Goal: Find specific page/section: Find specific page/section

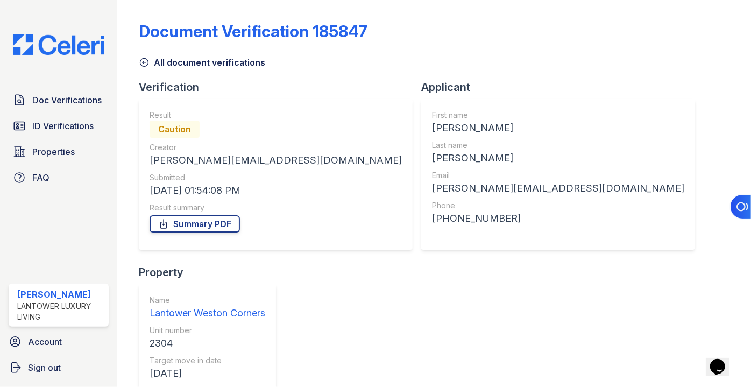
scroll to position [172, 0]
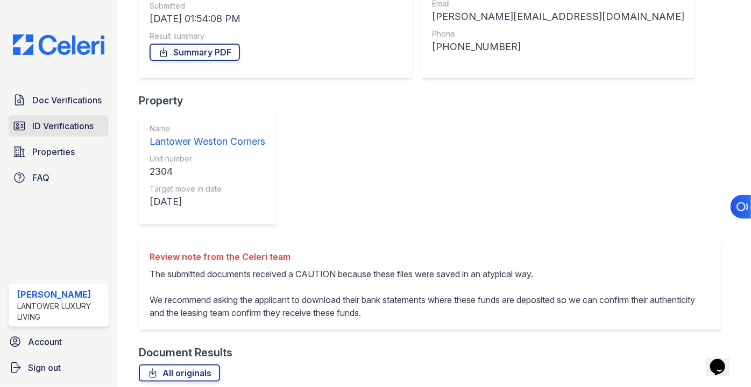
click at [47, 133] on link "ID Verifications" at bounding box center [59, 126] width 100 height 22
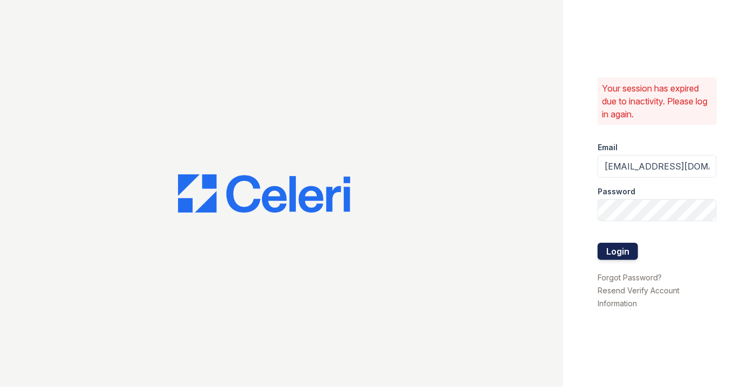
click at [623, 250] on button "Login" at bounding box center [618, 251] width 40 height 17
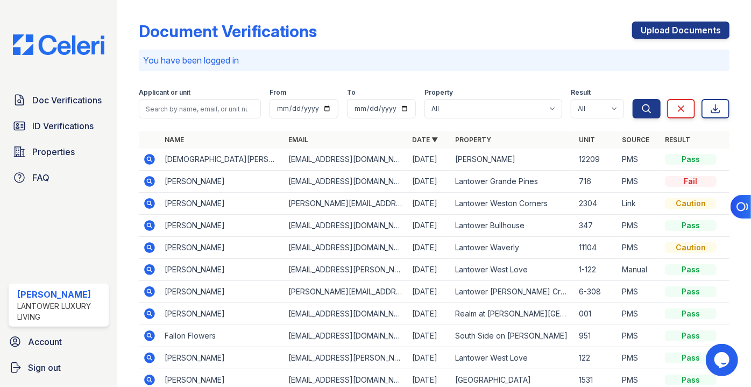
click at [196, 93] on div "Applicant or unit" at bounding box center [200, 93] width 122 height 11
click at [191, 110] on input "search" at bounding box center [200, 108] width 122 height 19
type input "sunico"
click at [632, 99] on button "Search" at bounding box center [646, 108] width 28 height 19
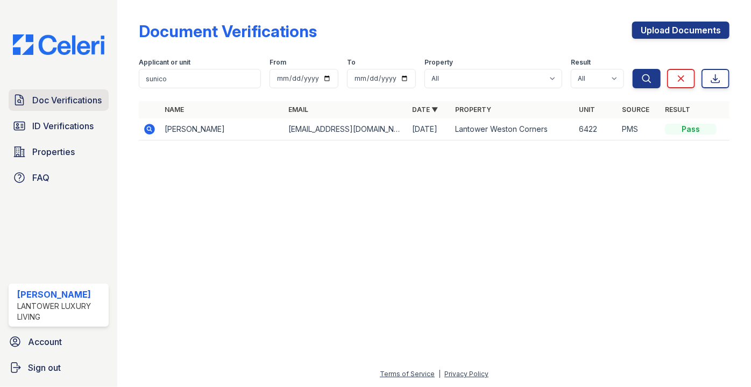
click at [36, 99] on span "Doc Verifications" at bounding box center [66, 100] width 69 height 13
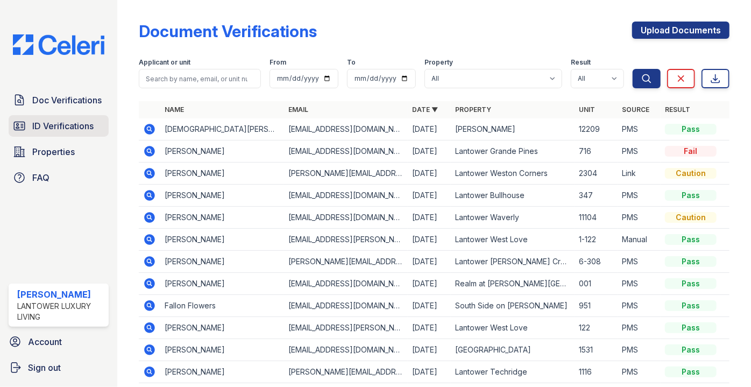
click at [53, 127] on span "ID Verifications" at bounding box center [62, 125] width 61 height 13
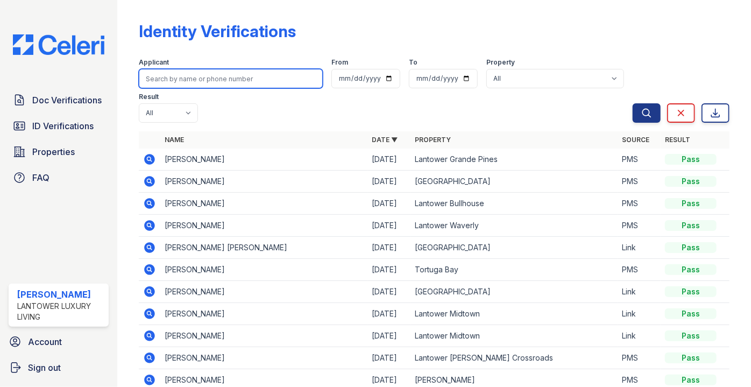
click at [197, 79] on input "search" at bounding box center [231, 78] width 184 height 19
type input "sunico"
click at [632, 103] on button "Search" at bounding box center [646, 112] width 28 height 19
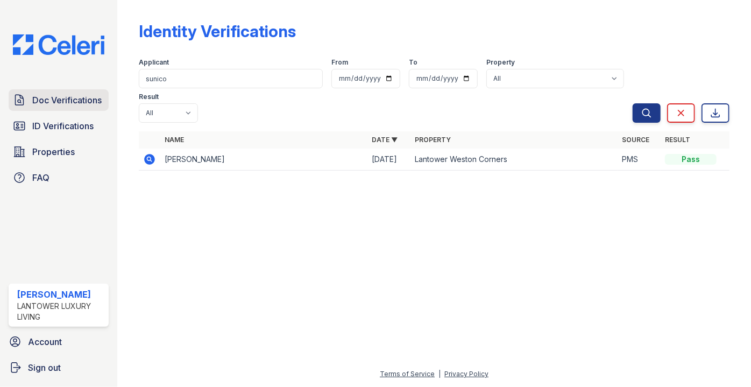
click at [37, 102] on span "Doc Verifications" at bounding box center [66, 100] width 69 height 13
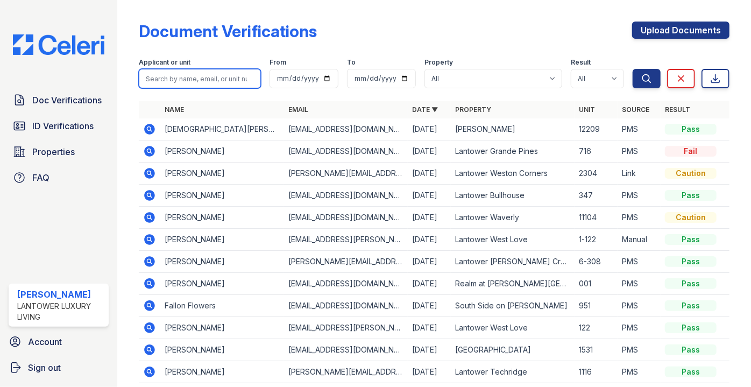
click at [164, 76] on input "search" at bounding box center [200, 78] width 122 height 19
type input "sunico"
click at [632, 69] on button "Search" at bounding box center [646, 78] width 28 height 19
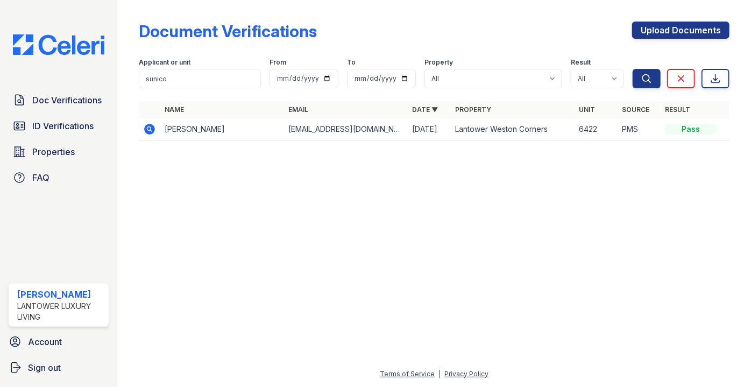
click at [149, 134] on icon at bounding box center [150, 129] width 11 height 11
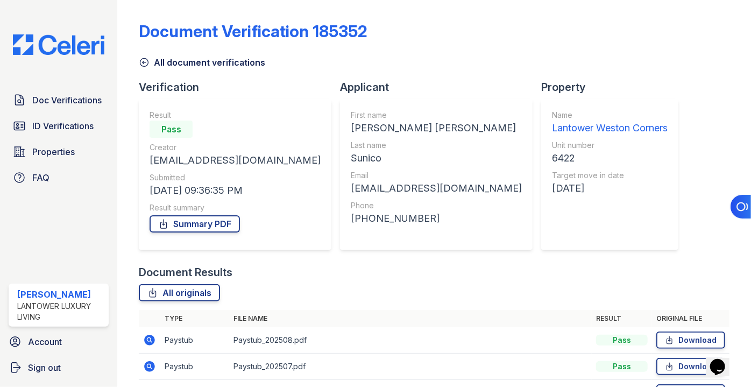
scroll to position [66, 0]
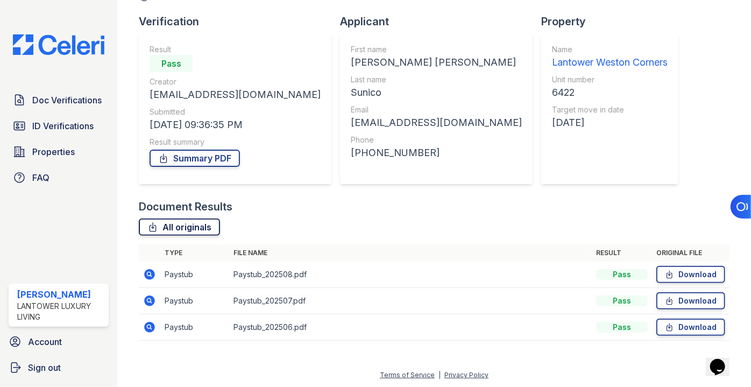
click at [173, 234] on link "All originals" at bounding box center [179, 226] width 81 height 17
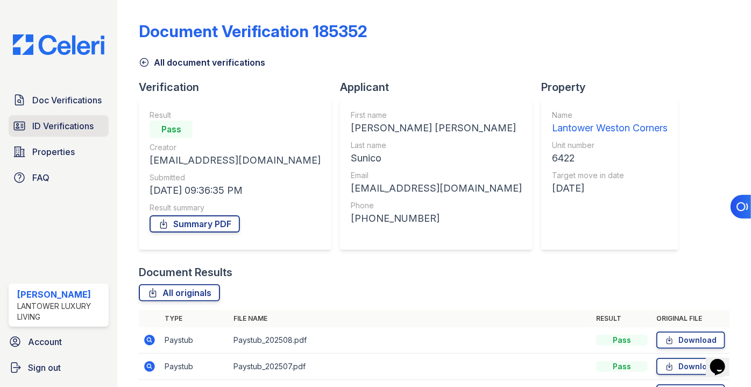
click at [35, 123] on span "ID Verifications" at bounding box center [62, 125] width 61 height 13
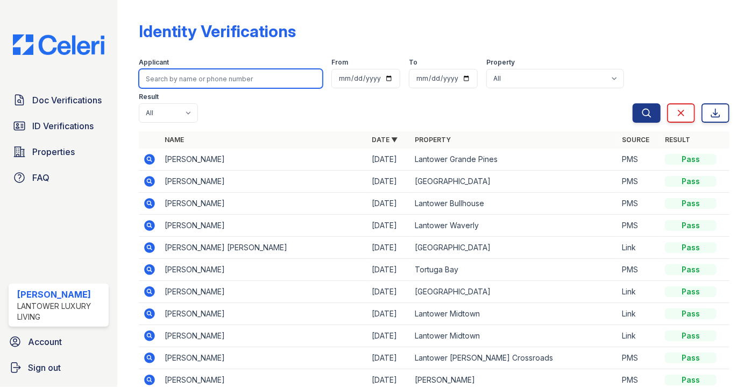
click at [181, 77] on input "search" at bounding box center [231, 78] width 184 height 19
type input "sunico"
click at [632, 103] on button "Search" at bounding box center [646, 112] width 28 height 19
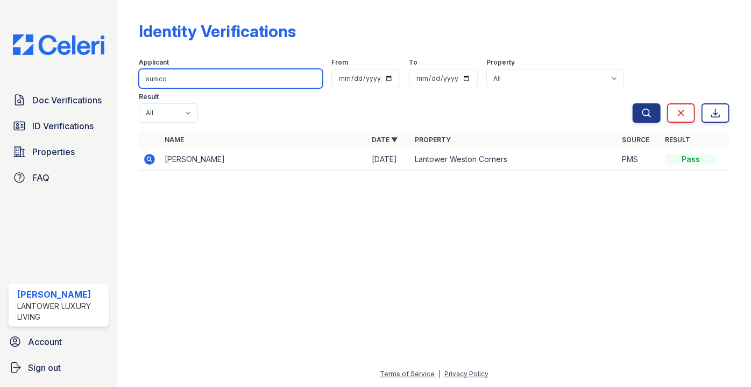
drag, startPoint x: 197, startPoint y: 70, endPoint x: 87, endPoint y: 66, distance: 110.3
click at [87, 66] on div "Doc Verifications ID Verifications Properties FAQ Paola Materan Orozco Lantower…" at bounding box center [375, 193] width 751 height 387
type input "maricarmen"
click at [632, 103] on button "Search" at bounding box center [646, 112] width 28 height 19
click at [212, 79] on input "maricarmen" at bounding box center [231, 78] width 184 height 19
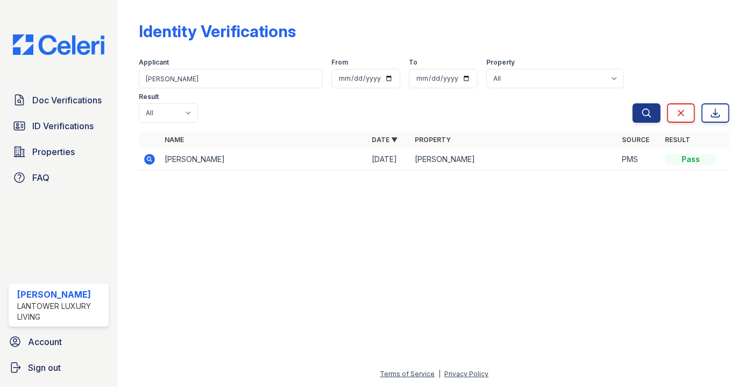
click at [61, 87] on div "Doc Verifications ID Verifications Properties FAQ Paola Materan Orozco Lantower…" at bounding box center [58, 193] width 117 height 387
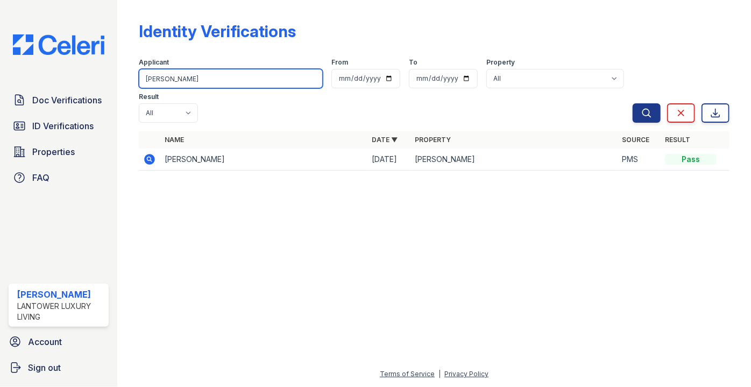
drag, startPoint x: 198, startPoint y: 71, endPoint x: 102, endPoint y: 73, distance: 95.7
click at [102, 73] on div "Doc Verifications ID Verifications Properties FAQ Paola Materan Orozco Lantower…" at bounding box center [375, 193] width 751 height 387
type input "MONTANO"
click at [632, 103] on button "Search" at bounding box center [646, 112] width 28 height 19
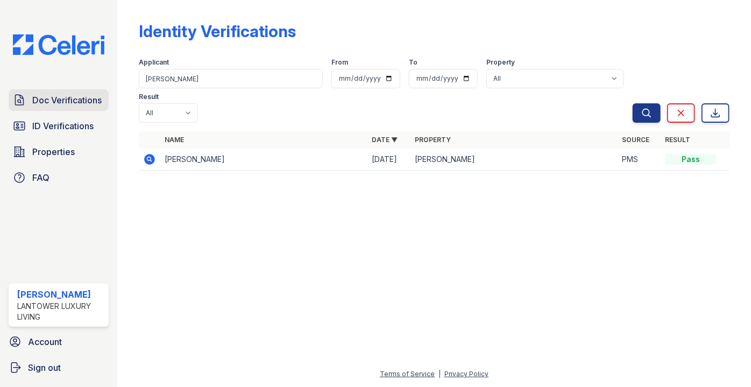
click at [32, 108] on link "Doc Verifications" at bounding box center [59, 100] width 100 height 22
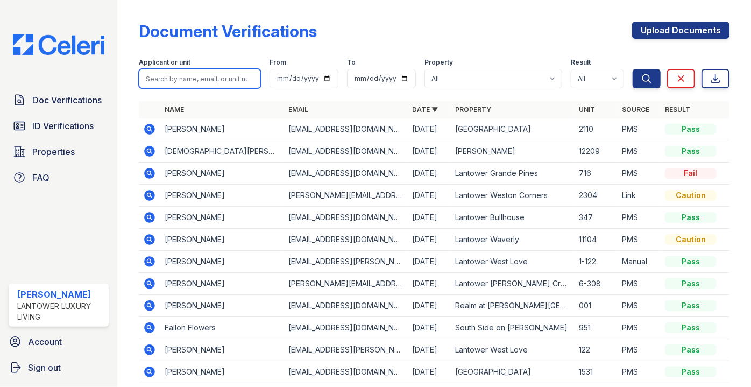
click at [185, 74] on input "search" at bounding box center [200, 78] width 122 height 19
type input "MONTANO"
click at [632, 69] on button "Search" at bounding box center [646, 78] width 28 height 19
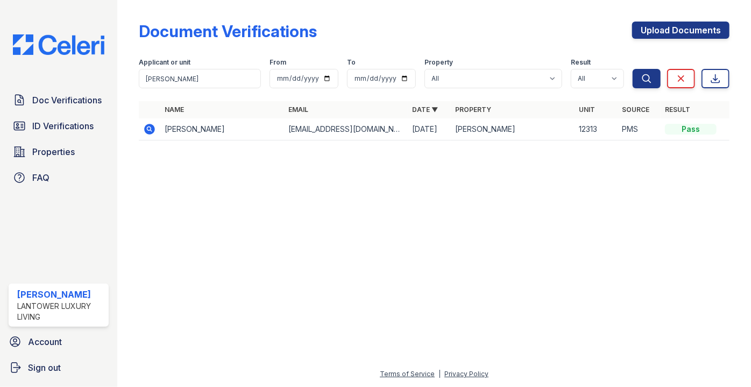
click at [145, 132] on icon at bounding box center [149, 129] width 13 height 13
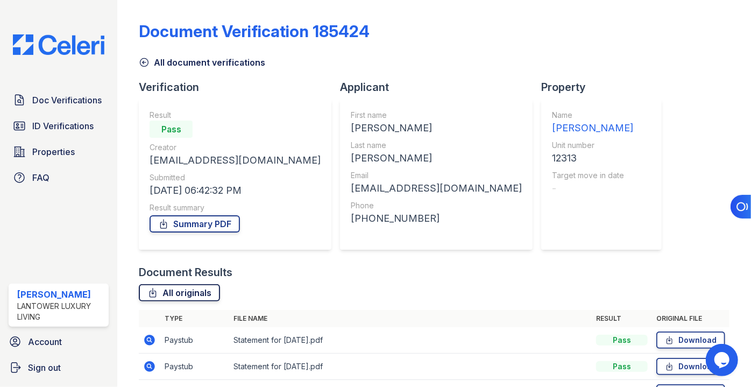
click at [187, 290] on link "All originals" at bounding box center [179, 292] width 81 height 17
click at [79, 126] on span "ID Verifications" at bounding box center [62, 125] width 61 height 13
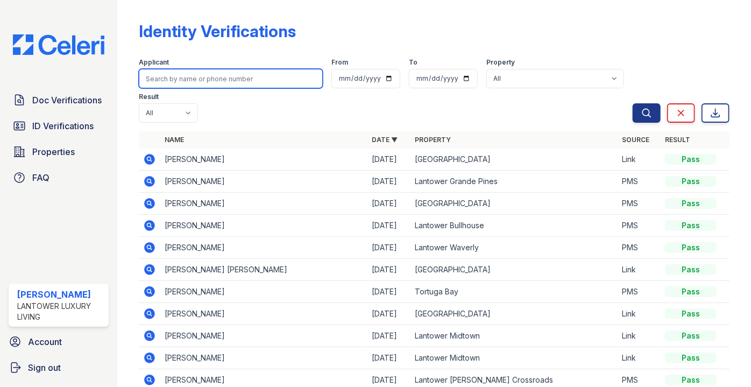
click at [226, 78] on input "search" at bounding box center [231, 78] width 184 height 19
type input "maricarmen"
click at [632, 103] on button "Search" at bounding box center [646, 112] width 28 height 19
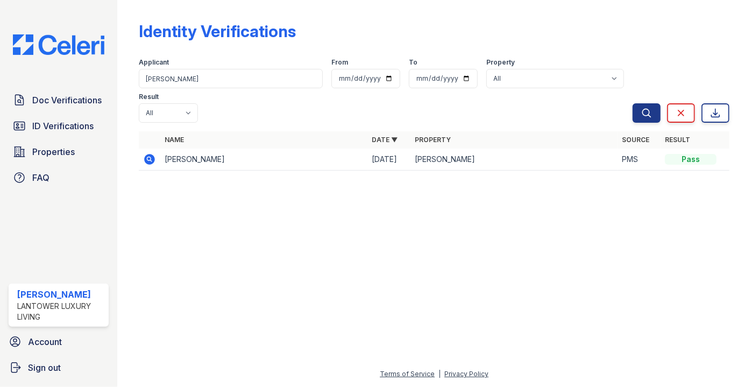
click at [149, 157] on icon at bounding box center [149, 158] width 3 height 3
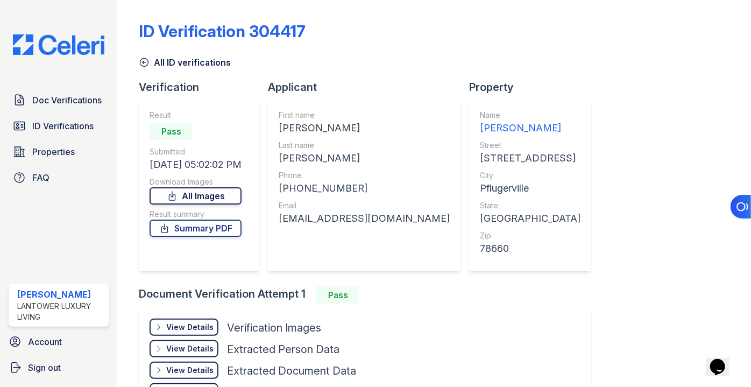
click at [196, 203] on link "All Images" at bounding box center [196, 195] width 92 height 17
click at [69, 130] on span "ID Verifications" at bounding box center [62, 125] width 61 height 13
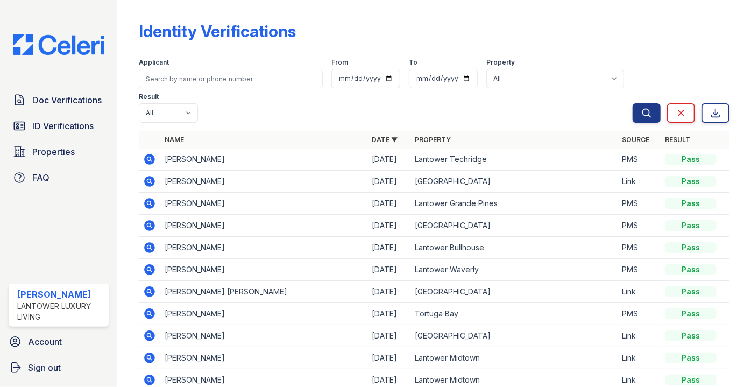
click at [175, 136] on link "Name" at bounding box center [174, 140] width 19 height 8
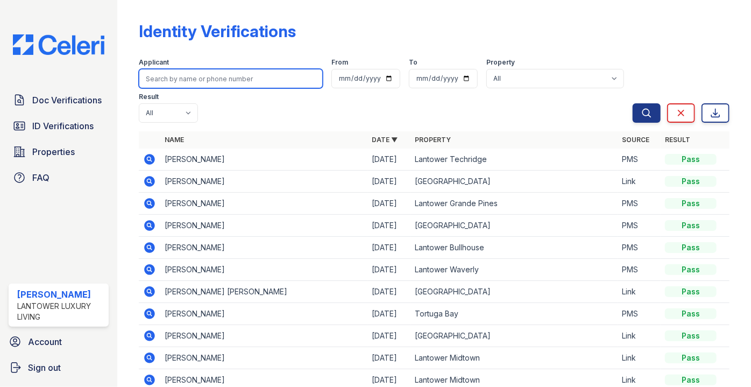
click at [170, 79] on input "search" at bounding box center [231, 78] width 184 height 19
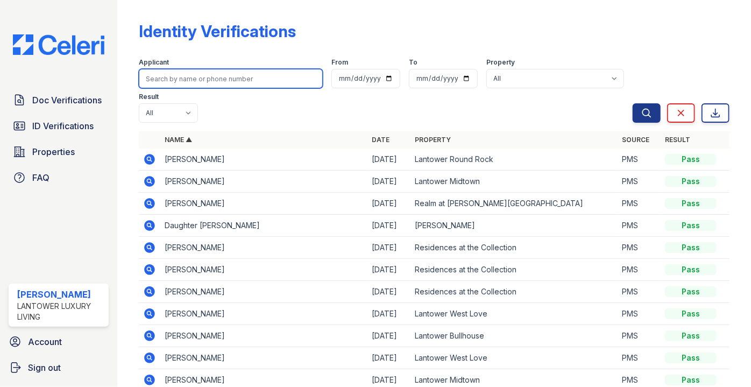
click at [198, 80] on input "search" at bounding box center [231, 78] width 184 height 19
type input "s"
type input "[PERSON_NAME]"
click at [632, 103] on button "Search" at bounding box center [646, 112] width 28 height 19
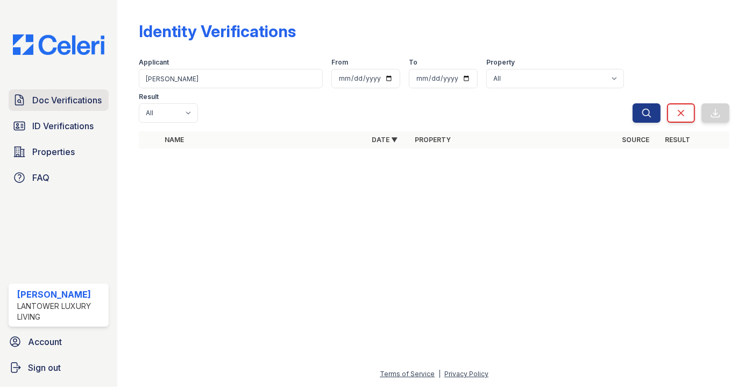
click at [62, 108] on link "Doc Verifications" at bounding box center [59, 100] width 100 height 22
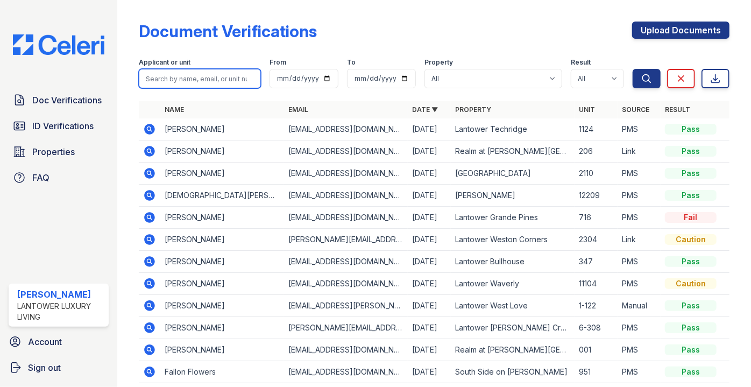
click at [198, 73] on input "search" at bounding box center [200, 78] width 122 height 19
type input "[PERSON_NAME]"
click at [632, 69] on button "Search" at bounding box center [646, 78] width 28 height 19
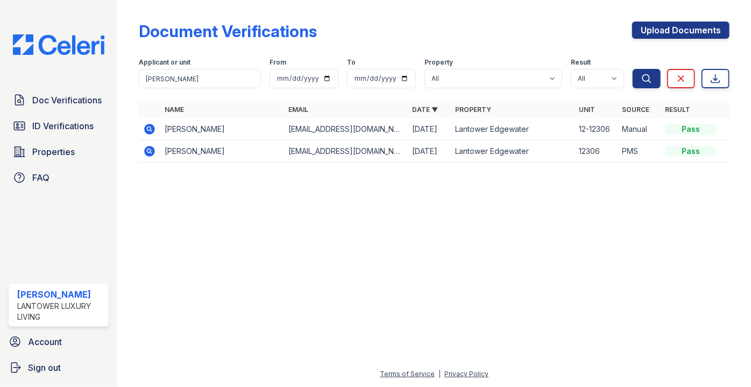
click at [149, 128] on icon at bounding box center [149, 128] width 3 height 3
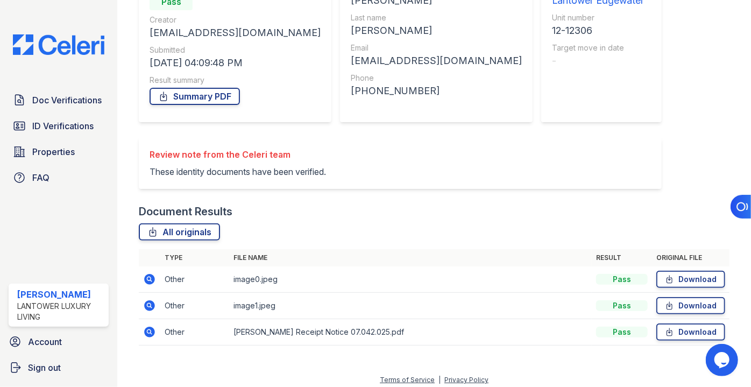
scroll to position [129, 0]
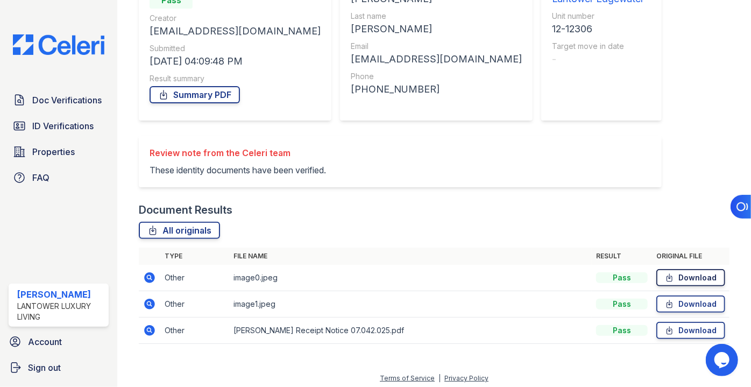
click at [693, 281] on link "Download" at bounding box center [690, 277] width 69 height 17
click at [152, 305] on icon at bounding box center [150, 303] width 11 height 11
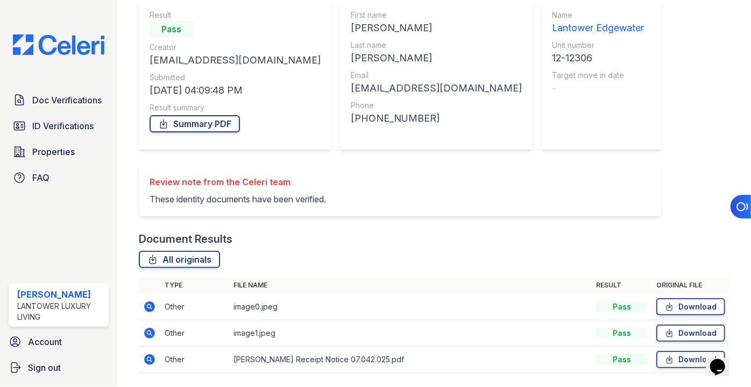
scroll to position [133, 0]
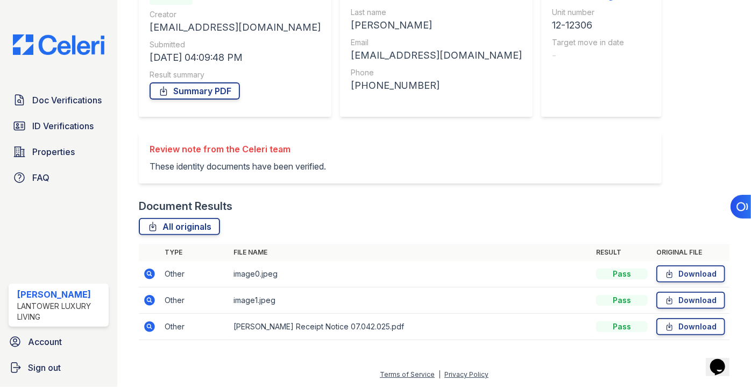
click at [152, 325] on icon at bounding box center [150, 326] width 11 height 11
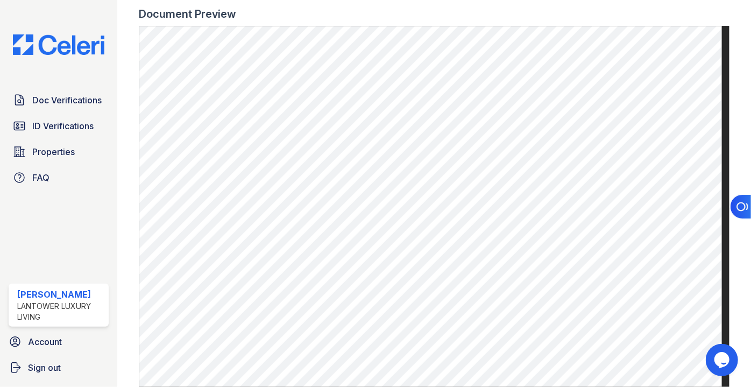
scroll to position [328, 0]
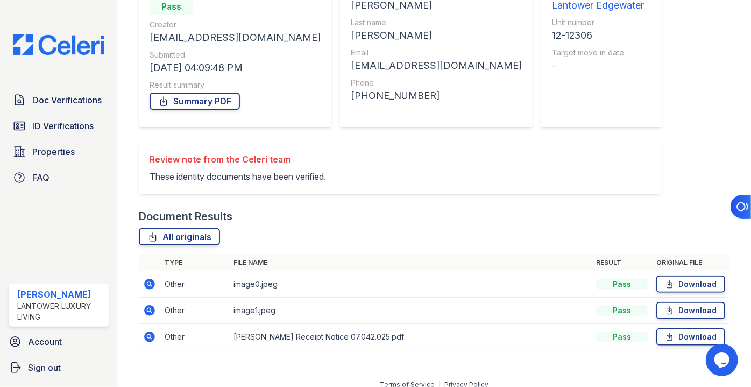
scroll to position [133, 0]
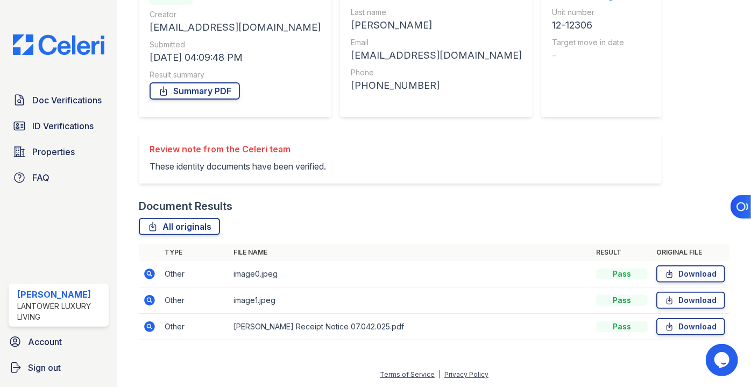
click at [150, 302] on icon at bounding box center [150, 300] width 11 height 11
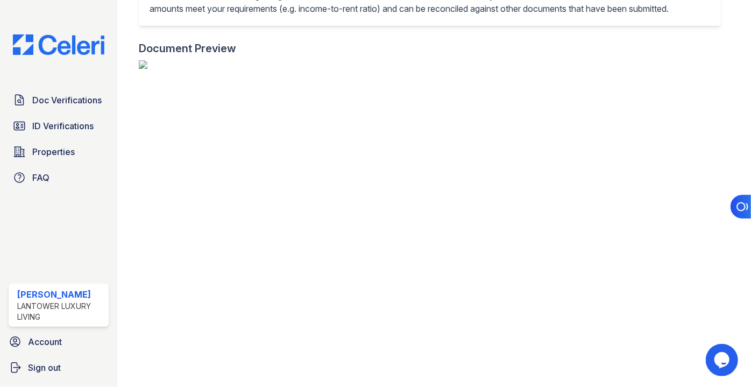
scroll to position [1294, 0]
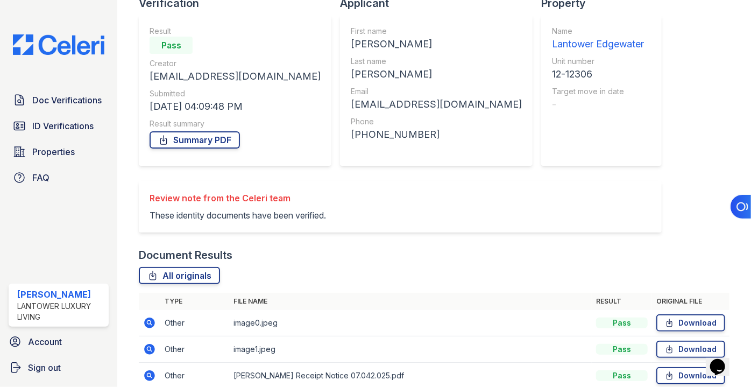
scroll to position [133, 0]
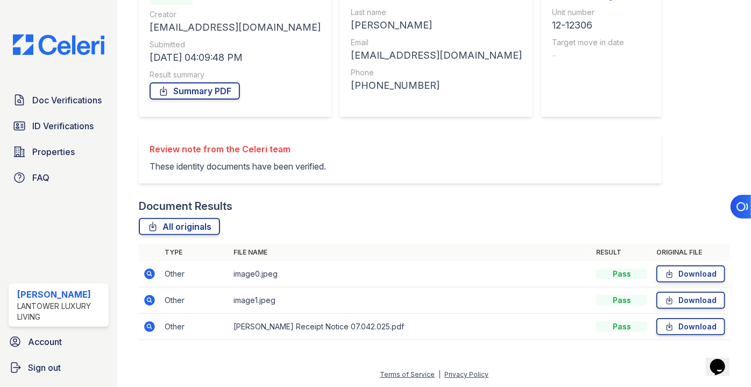
click at [152, 274] on icon at bounding box center [150, 273] width 11 height 11
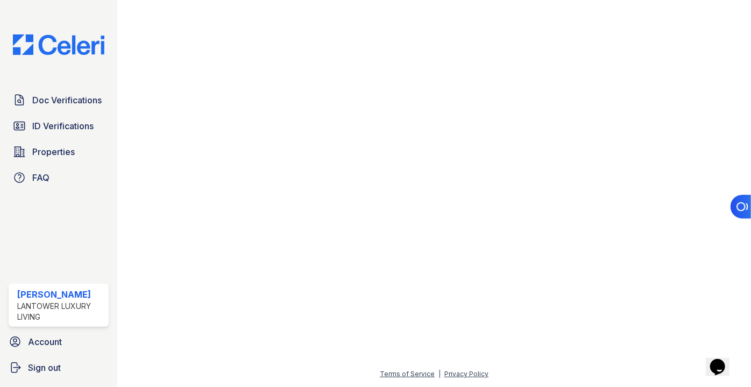
scroll to position [815, 736]
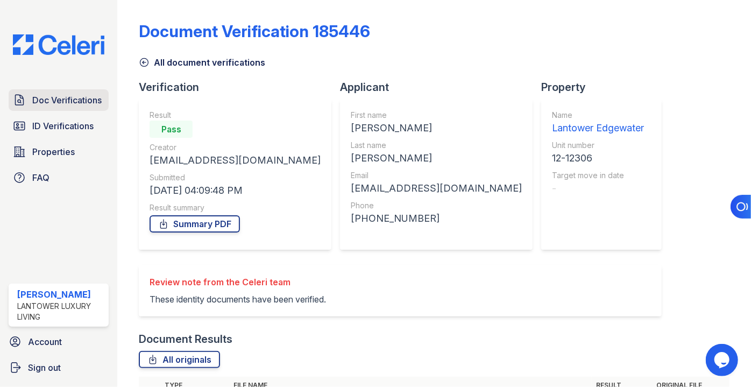
click at [52, 103] on span "Doc Verifications" at bounding box center [66, 100] width 69 height 13
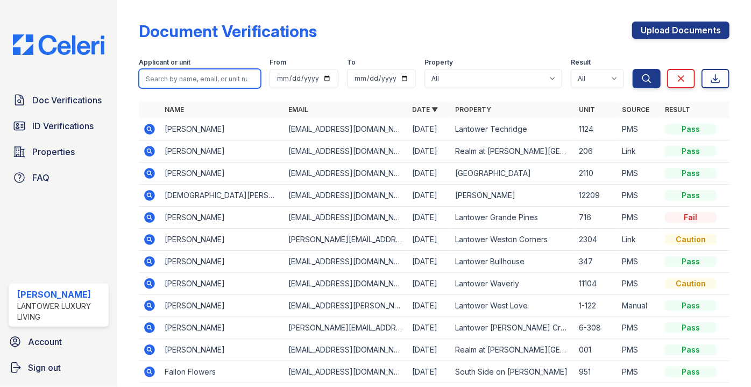
click at [162, 77] on input "search" at bounding box center [200, 78] width 122 height 19
type input "dasilva"
click at [632, 69] on button "Search" at bounding box center [646, 78] width 28 height 19
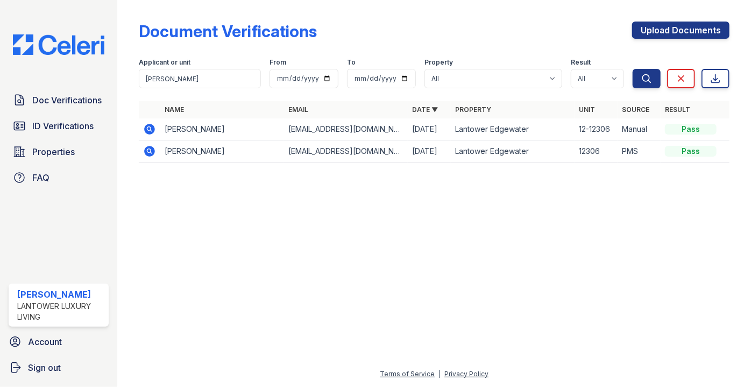
click at [149, 150] on icon at bounding box center [149, 150] width 3 height 3
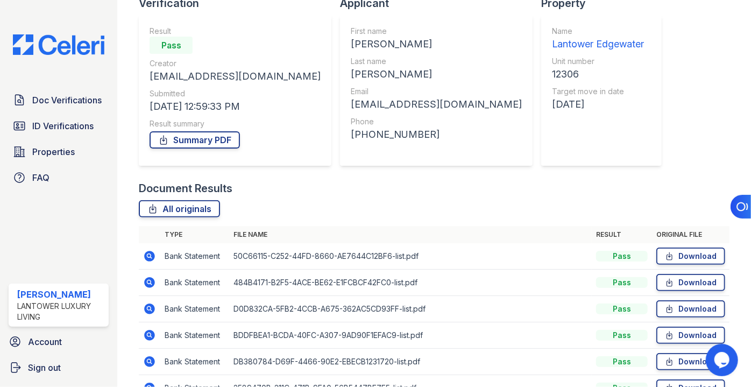
scroll to position [170, 0]
